Goal: Book appointment/travel/reservation

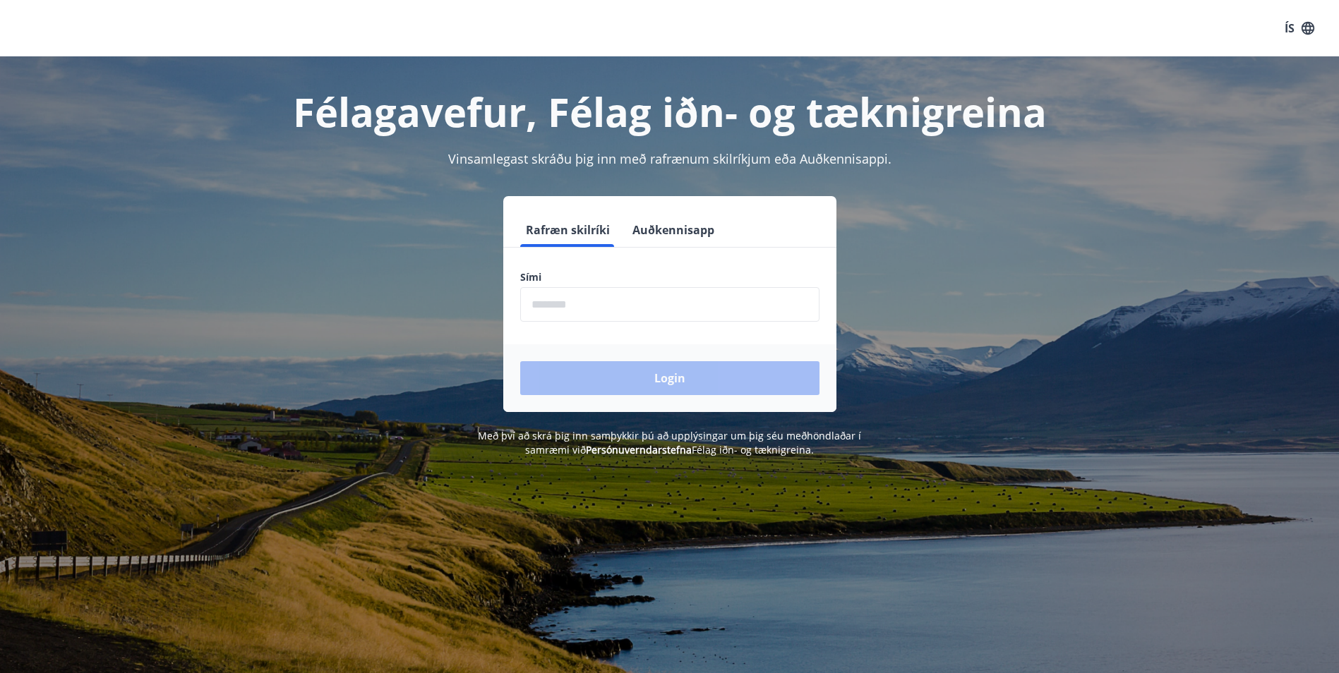
click at [550, 312] on input "phone" at bounding box center [669, 304] width 299 height 35
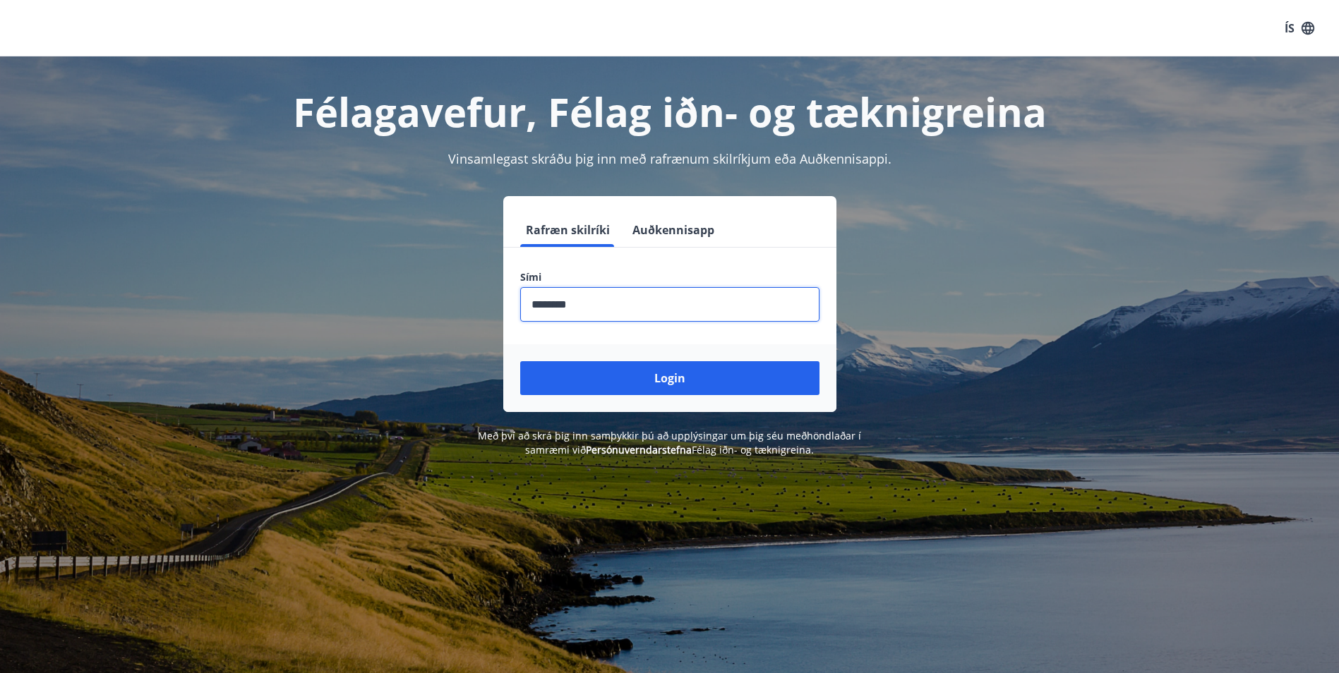
click at [520, 361] on button "Login" at bounding box center [669, 378] width 299 height 34
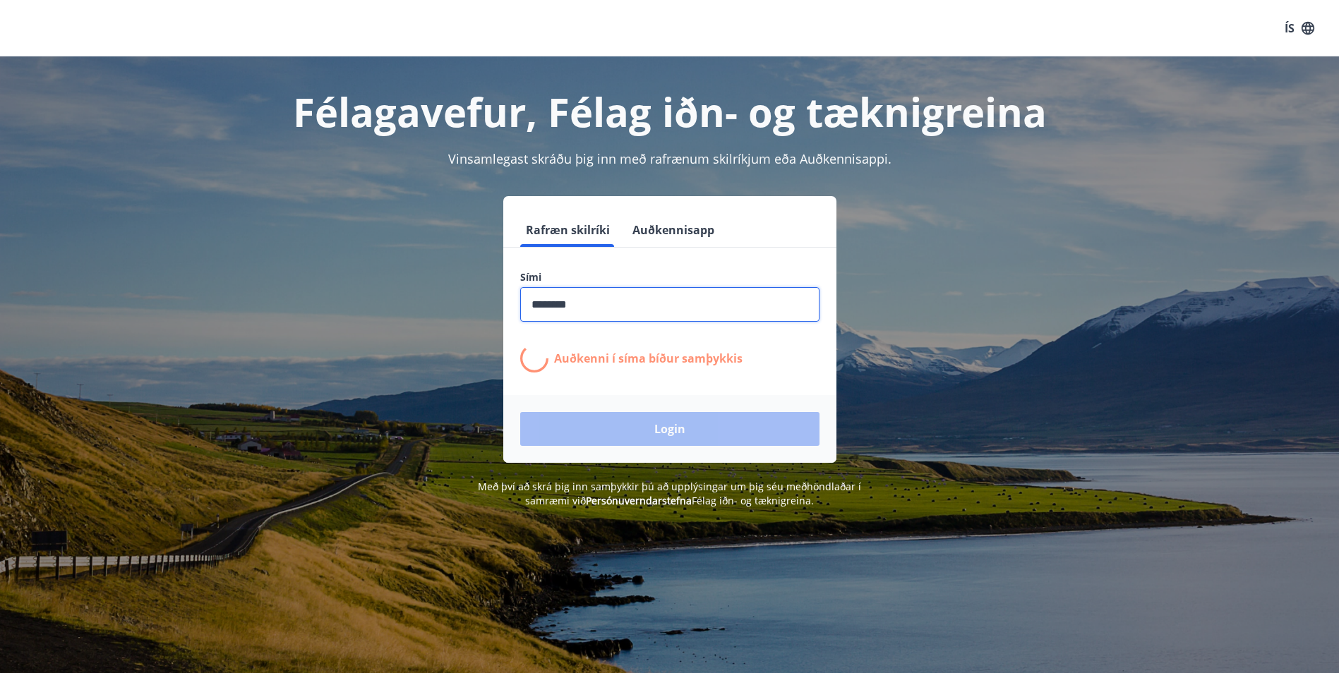
click at [583, 295] on input "phone" at bounding box center [669, 304] width 299 height 35
drag, startPoint x: 583, startPoint y: 303, endPoint x: 485, endPoint y: 306, distance: 97.4
click at [485, 306] on div "Rafræn skilríki Auðkennisapp Sími ​ Auðkenni í síma bíður samþykkis Login" at bounding box center [670, 329] width 982 height 267
type input "********"
click at [675, 435] on div "Login" at bounding box center [669, 429] width 333 height 68
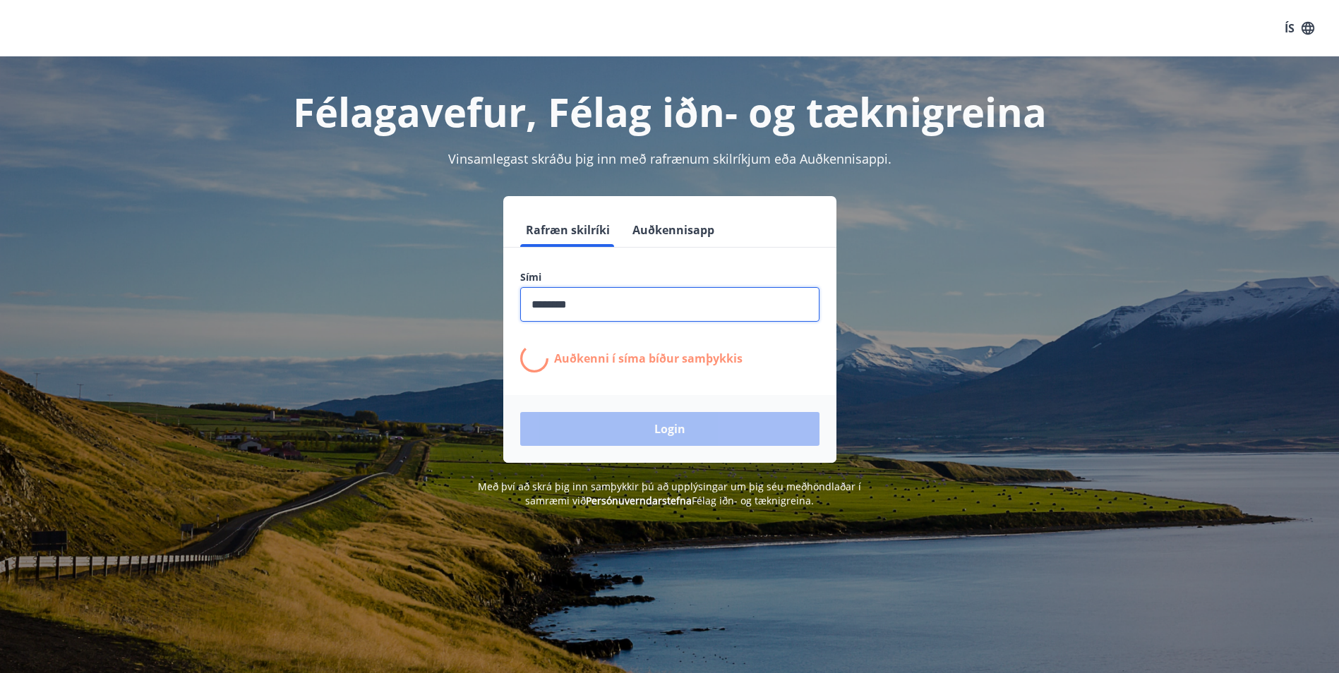
click at [599, 301] on input "phone" at bounding box center [669, 304] width 299 height 35
click at [672, 239] on button "Auðkennisapp" at bounding box center [673, 230] width 93 height 34
click at [585, 243] on button "Rafræn skilríki" at bounding box center [567, 230] width 95 height 34
click at [576, 231] on button "Rafræn skilríki" at bounding box center [567, 230] width 95 height 34
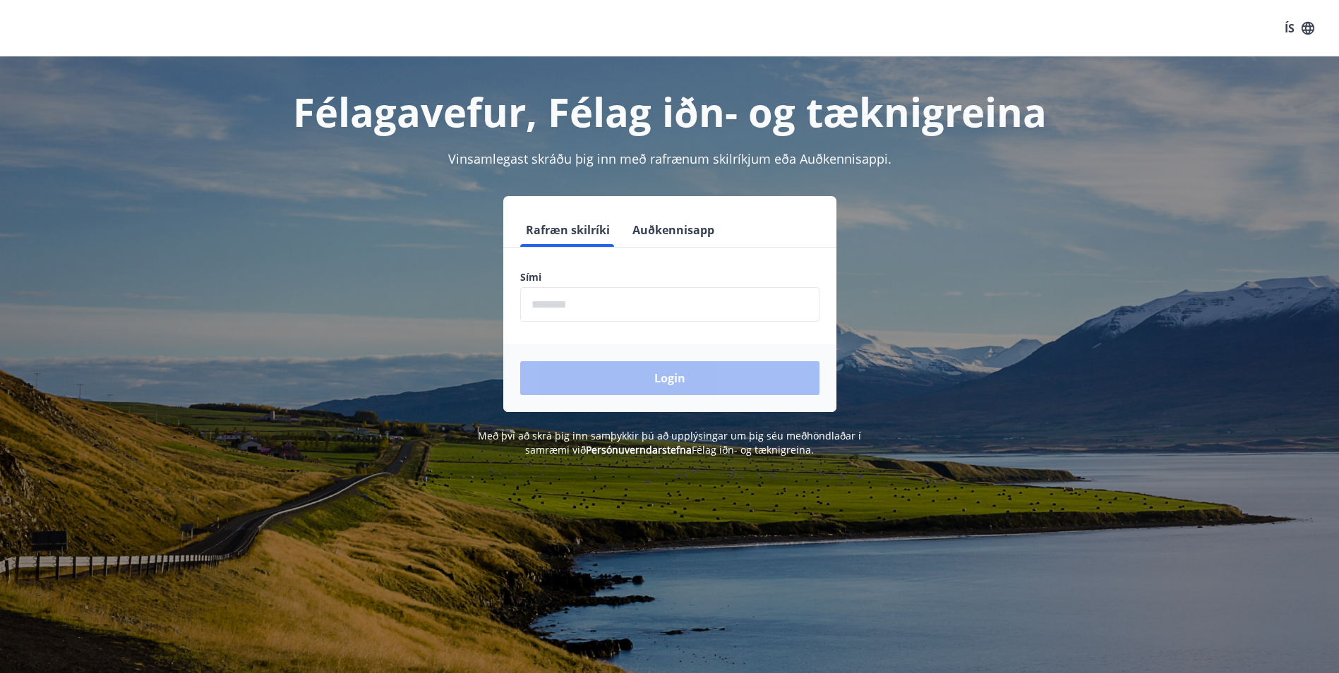
click at [550, 306] on input "phone" at bounding box center [669, 304] width 299 height 35
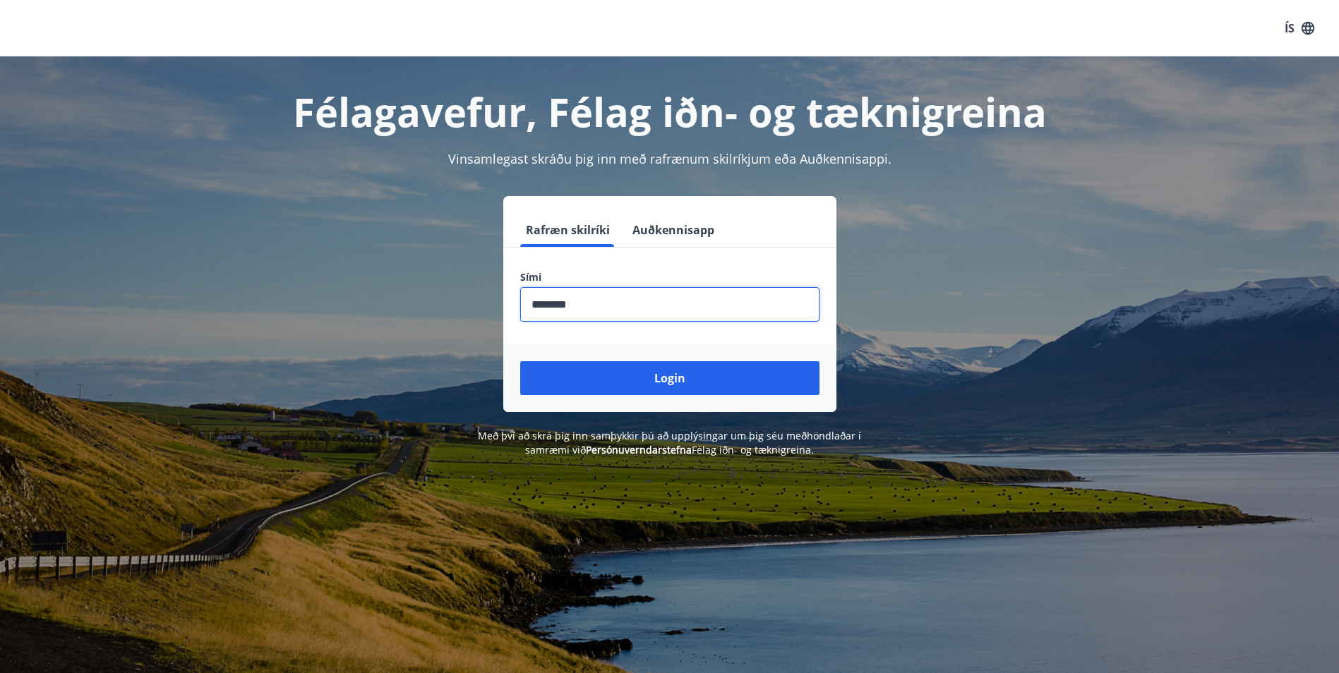
type input "********"
click at [520, 361] on button "Login" at bounding box center [669, 378] width 299 height 34
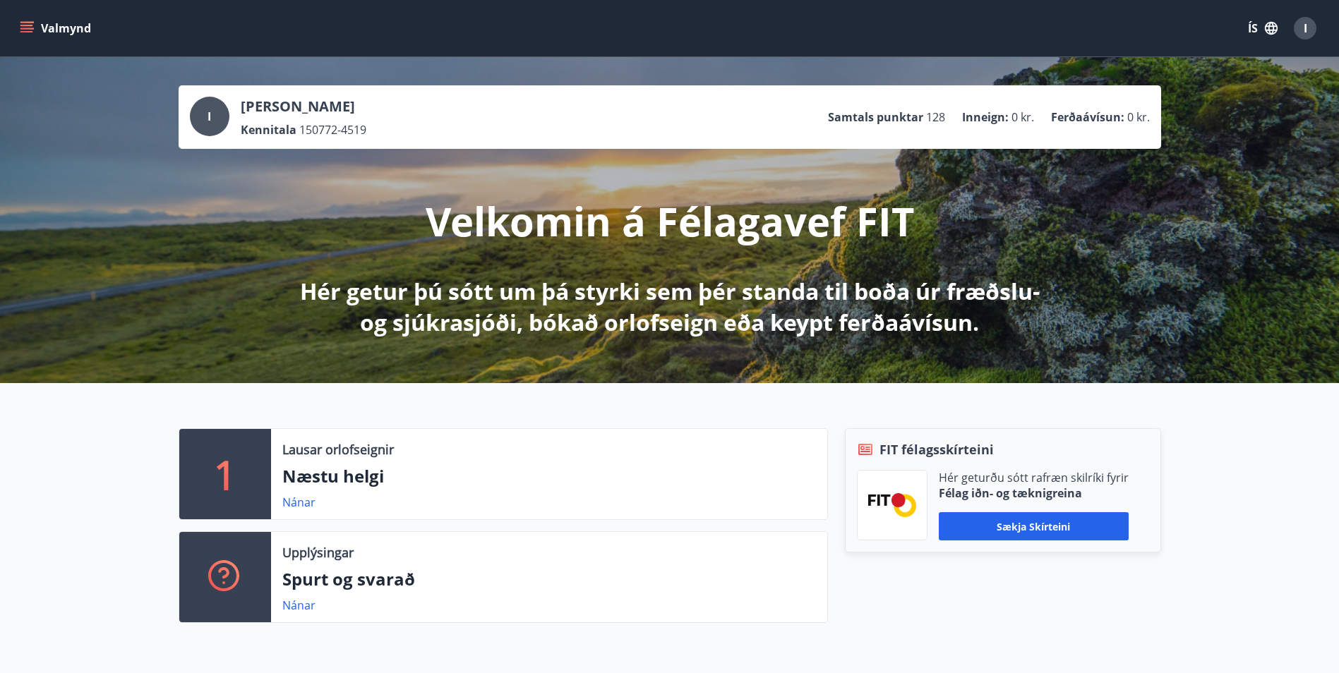
click at [334, 482] on p "Næstu helgi" at bounding box center [548, 476] width 533 height 24
click at [217, 489] on p "1" at bounding box center [225, 474] width 23 height 54
click at [279, 500] on div "Lausar orlofseignir Næstu helgi Nánar" at bounding box center [549, 474] width 556 height 90
click at [260, 462] on div "1" at bounding box center [225, 474] width 92 height 90
click at [308, 480] on p "Næstu helgi" at bounding box center [548, 476] width 533 height 24
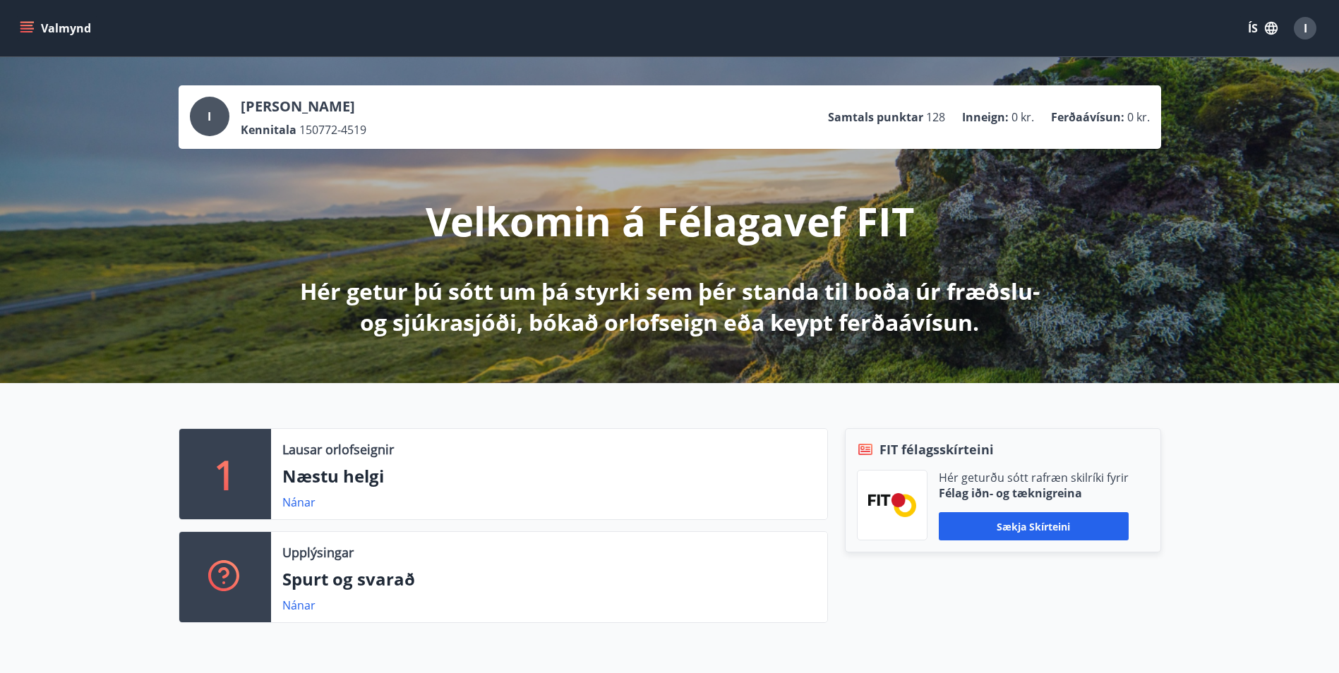
click at [31, 39] on button "Valmynd" at bounding box center [57, 28] width 80 height 25
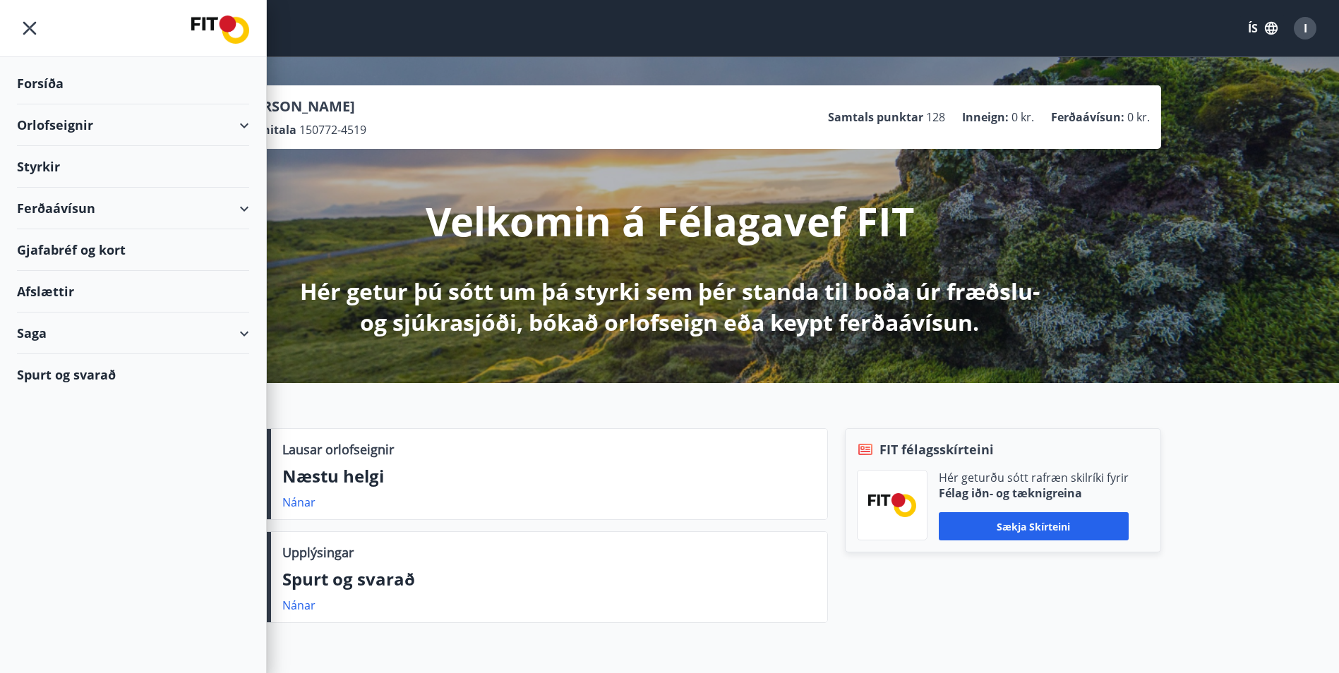
click at [243, 129] on div "Orlofseignir" at bounding box center [133, 125] width 232 height 42
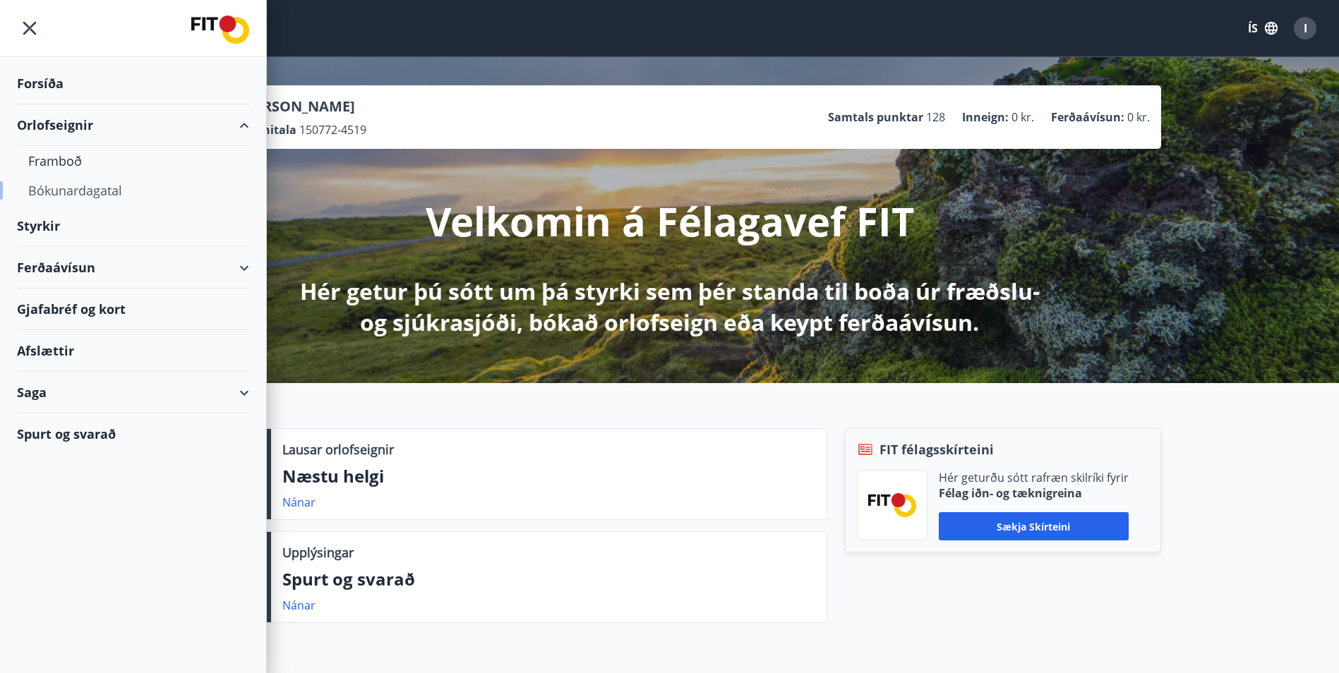
click at [87, 189] on div "Bókunardagatal" at bounding box center [133, 191] width 210 height 30
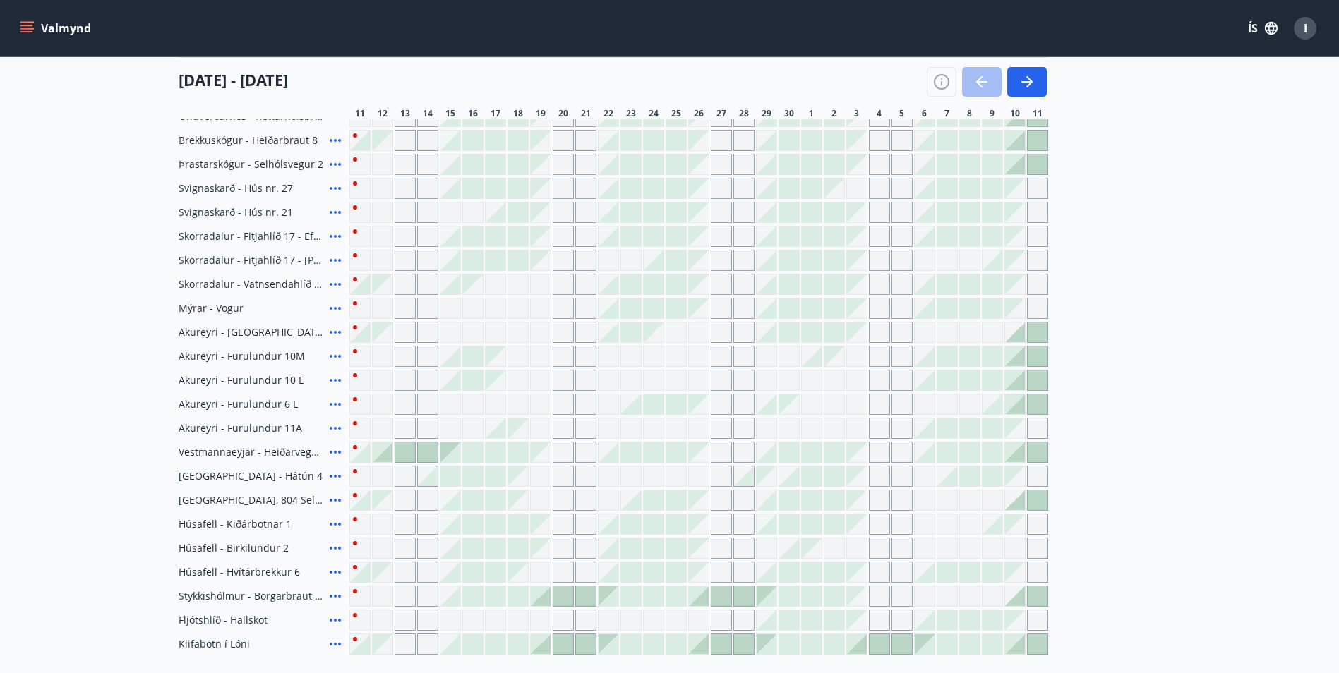
scroll to position [423, 0]
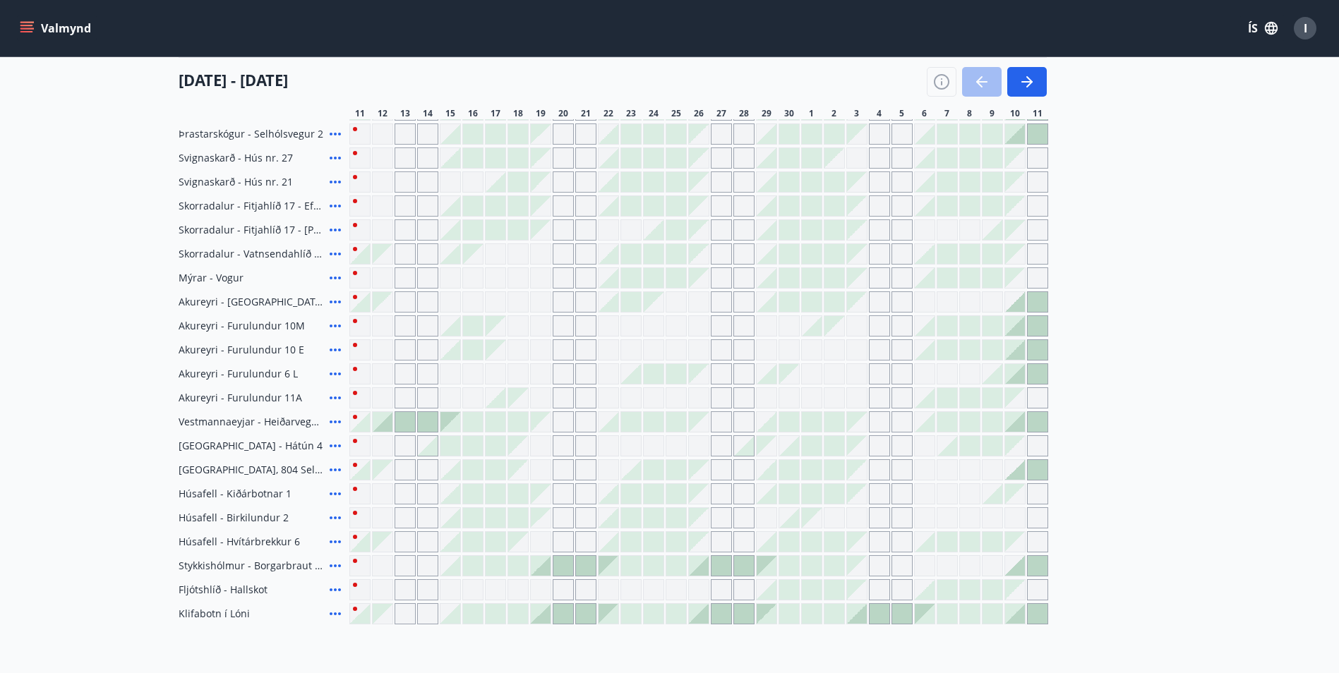
click at [406, 423] on div at bounding box center [405, 422] width 20 height 20
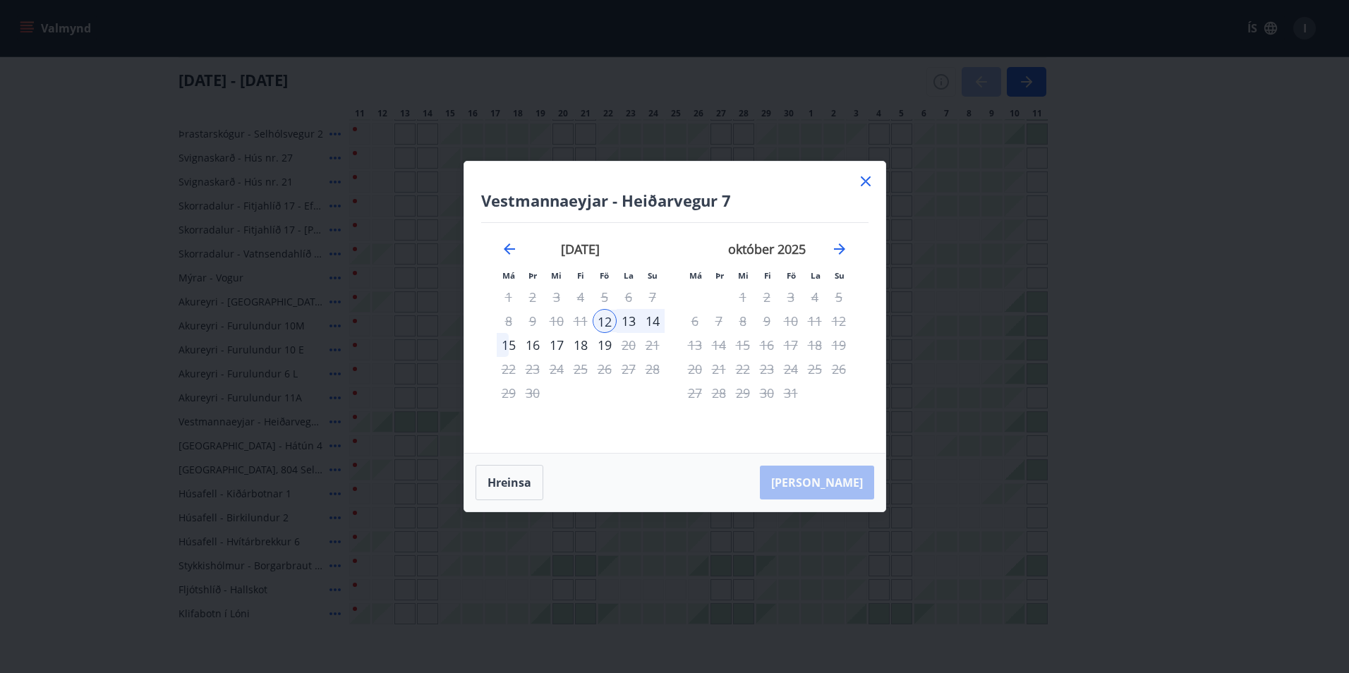
click at [865, 186] on icon at bounding box center [865, 181] width 17 height 17
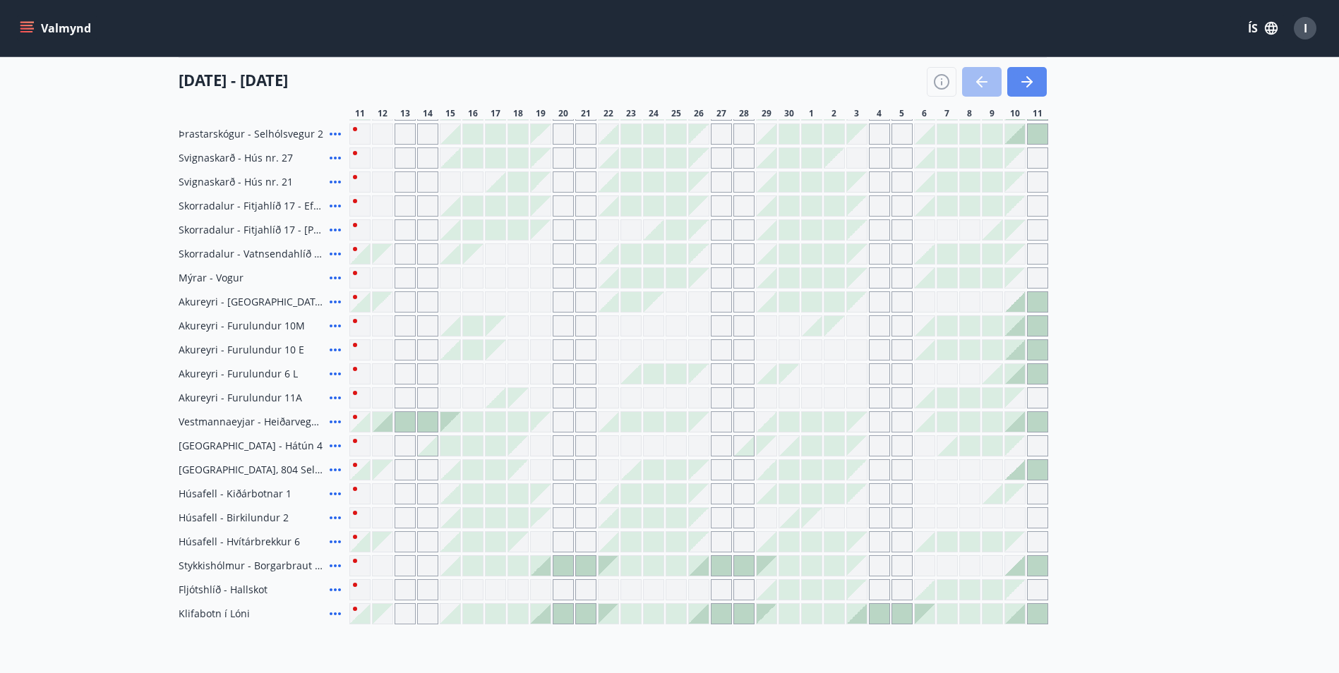
click at [1034, 78] on icon "button" at bounding box center [1026, 81] width 17 height 17
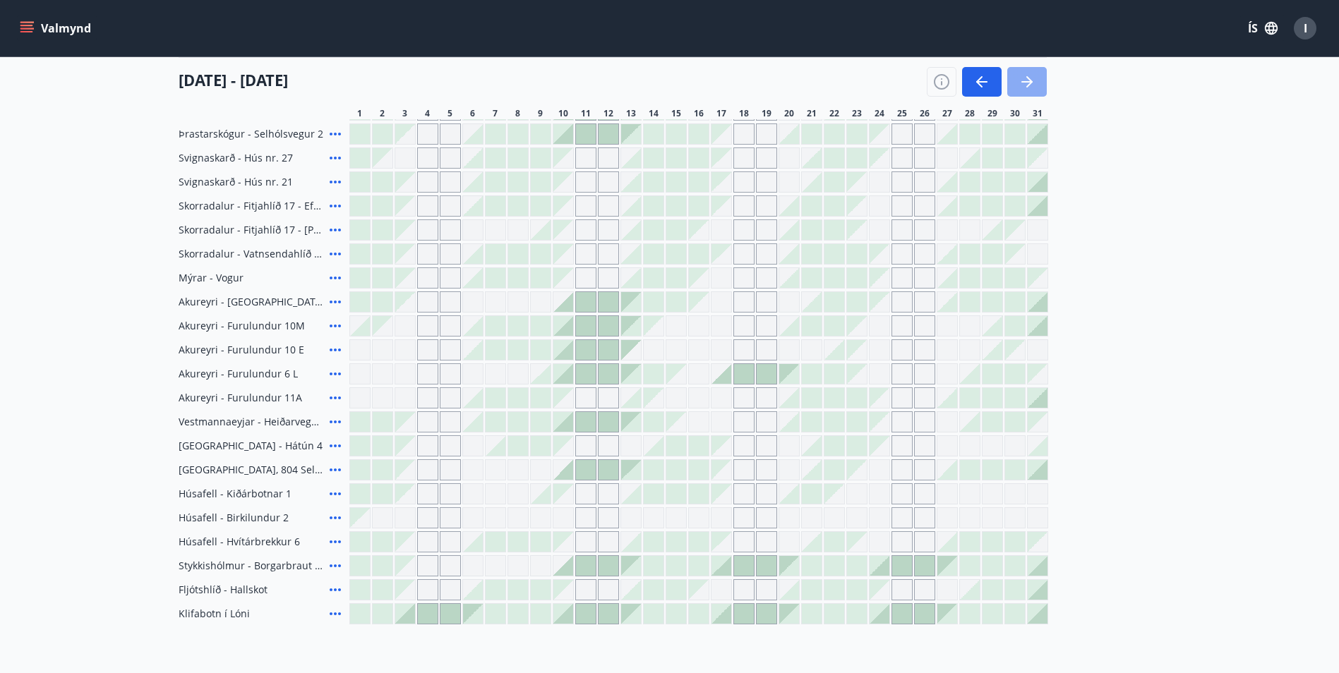
click at [1015, 80] on button "button" at bounding box center [1027, 82] width 40 height 30
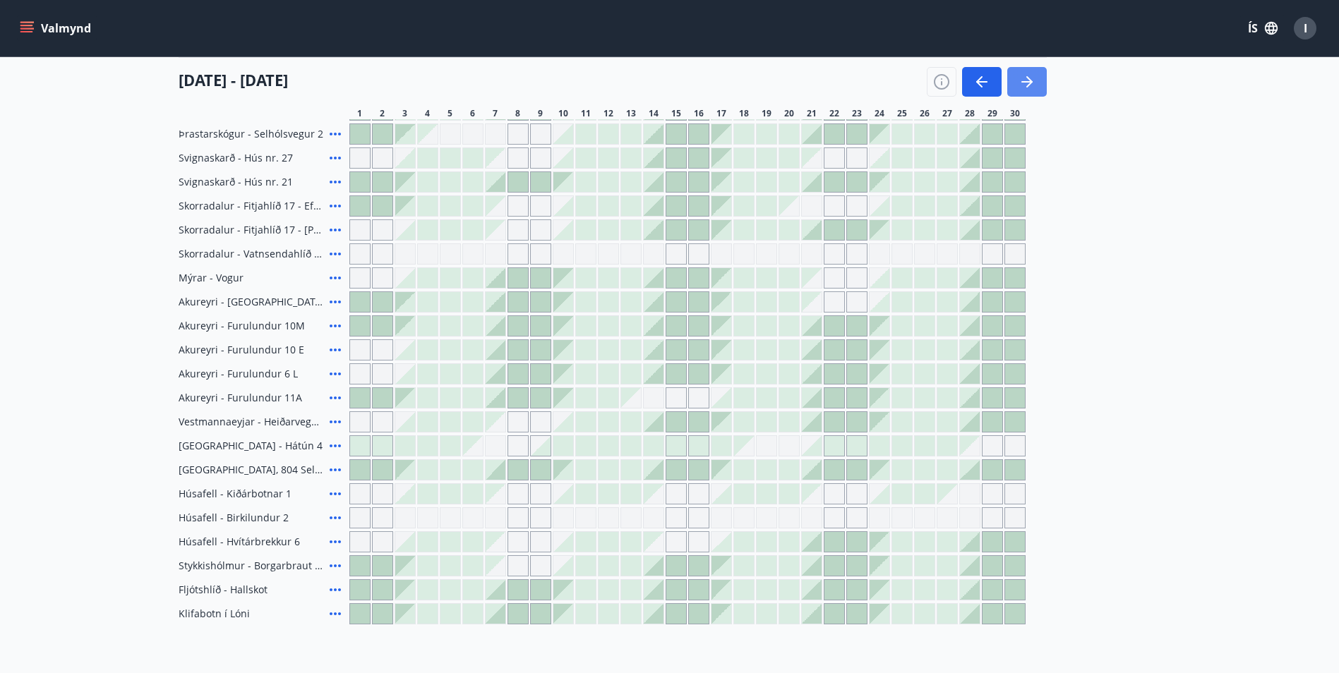
click at [1024, 76] on icon "button" at bounding box center [1026, 81] width 17 height 17
